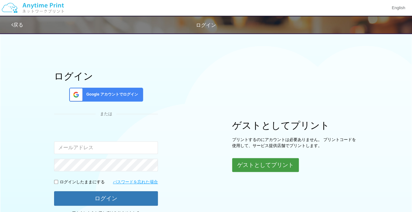
click at [266, 164] on button "ゲストとしてプリント" at bounding box center [265, 165] width 67 height 14
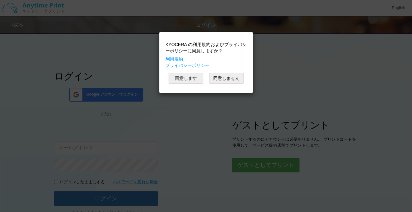
click at [187, 78] on button "同意します" at bounding box center [186, 78] width 35 height 11
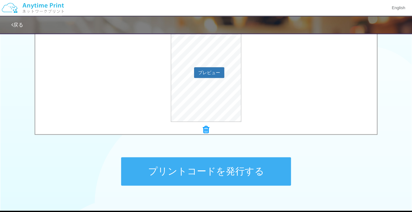
scroll to position [267, 0]
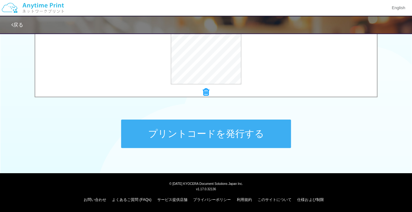
click at [202, 133] on button "プリントコードを発行する" at bounding box center [206, 133] width 170 height 28
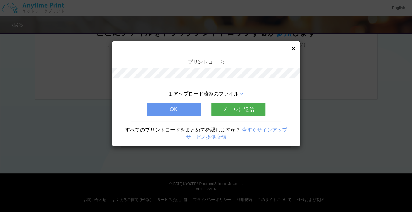
scroll to position [0, 0]
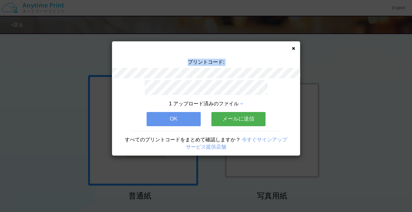
drag, startPoint x: 189, startPoint y: 60, endPoint x: 246, endPoint y: 88, distance: 62.4
click at [246, 88] on div "プリントコード: 1 アップロード済みのファイル OK メールに送信 すべてのプリントコードをまとめて確認しますか？ 今すぐサインアップ サービス提供店舗" at bounding box center [206, 98] width 188 height 114
click at [243, 70] on div "プリントコード:" at bounding box center [206, 69] width 188 height 21
copy div "プリントコード:"
click at [9, 71] on div "プリントコード: 1 アップロード済みのファイル OK メールに送信 すべてのプリントコードをまとめて確認しますか？ 今すぐサインアップ サービス提供店舗" at bounding box center [206, 106] width 412 height 212
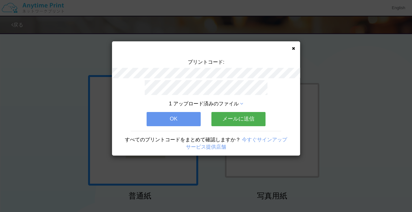
click at [177, 117] on button "OK" at bounding box center [174, 119] width 54 height 14
